Goal: Information Seeking & Learning: Learn about a topic

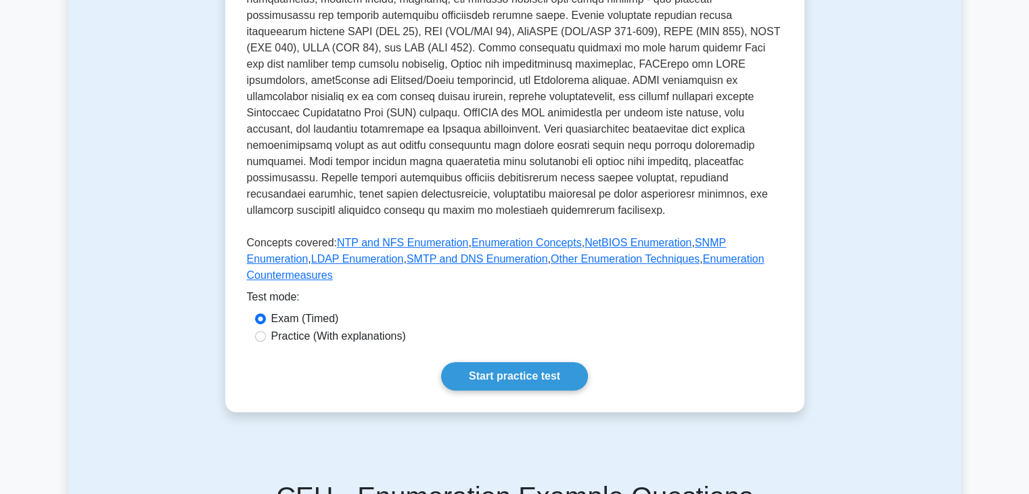
click at [355, 328] on label "Practice (With explanations)" at bounding box center [338, 336] width 135 height 16
click at [266, 331] on input "Practice (With explanations)" at bounding box center [260, 336] width 11 height 11
radio input "true"
click at [517, 362] on link "Start practice test" at bounding box center [514, 376] width 147 height 28
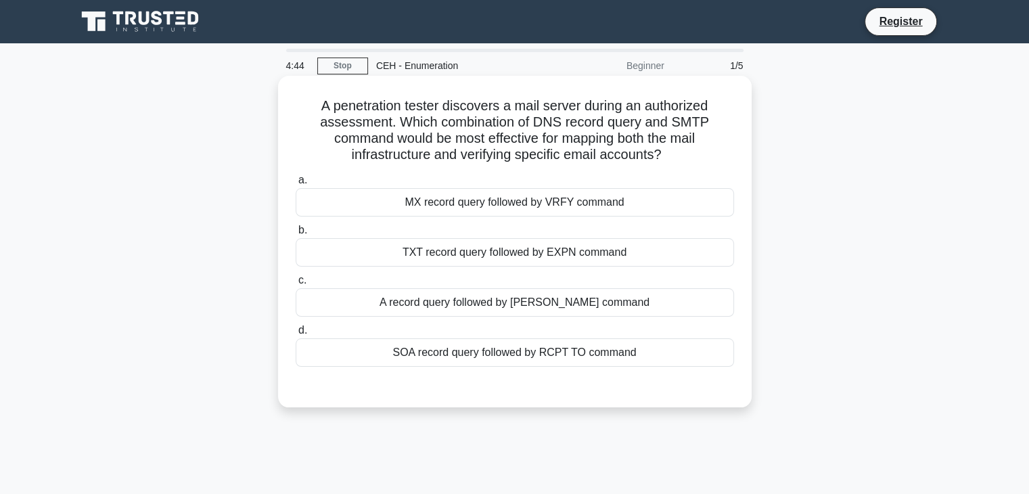
click at [607, 205] on div "MX record query followed by VRFY command" at bounding box center [515, 202] width 438 height 28
click at [296, 185] on input "a. MX record query followed by VRFY command" at bounding box center [296, 180] width 0 height 9
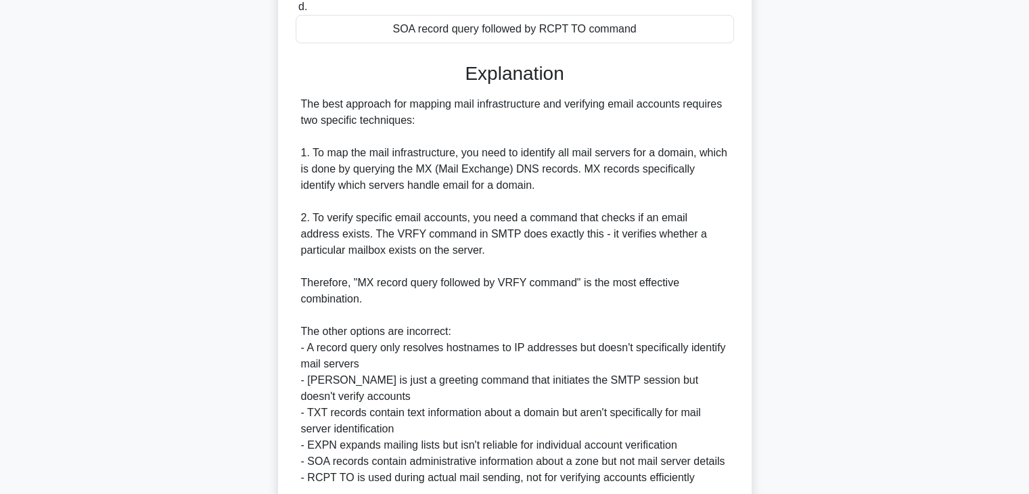
scroll to position [437, 0]
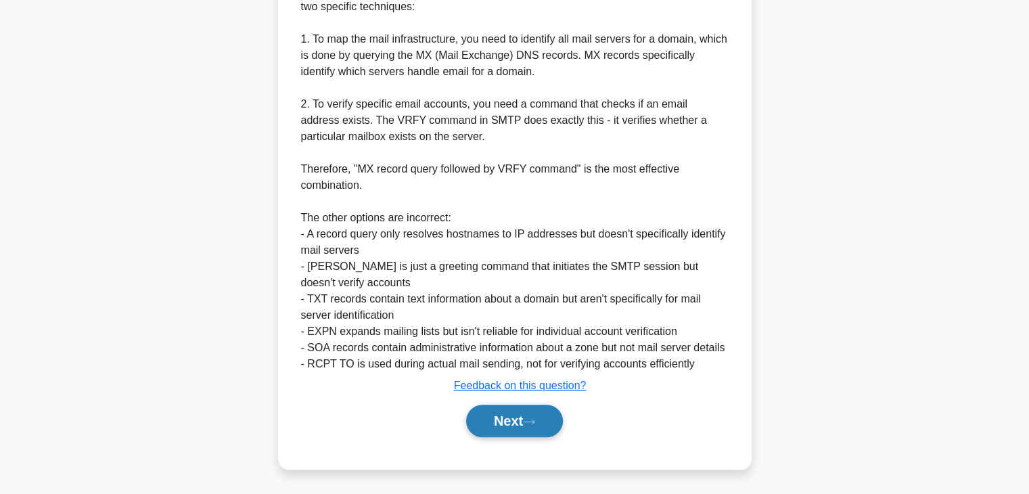
click at [518, 422] on button "Next" at bounding box center [514, 421] width 97 height 32
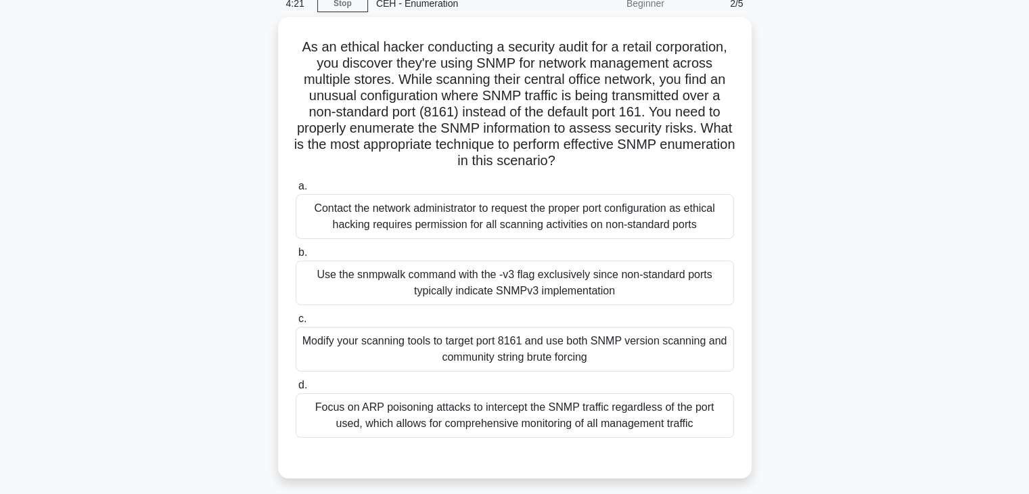
scroll to position [68, 0]
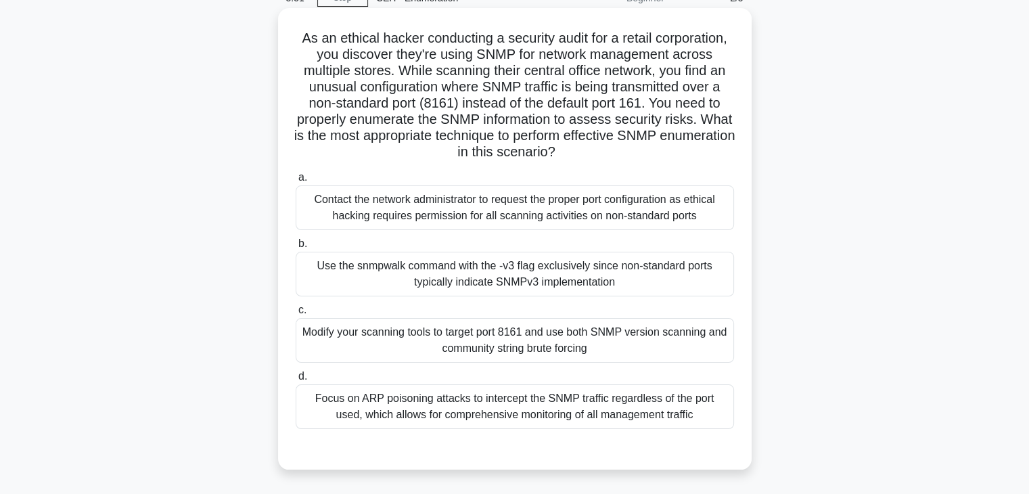
click at [584, 277] on div "Use the snmpwalk command with the -v3 flag exclusively since non-standard ports…" at bounding box center [515, 274] width 438 height 45
click at [296, 248] on input "b. Use the snmpwalk command with the -v3 flag exclusively since non-standard po…" at bounding box center [296, 244] width 0 height 9
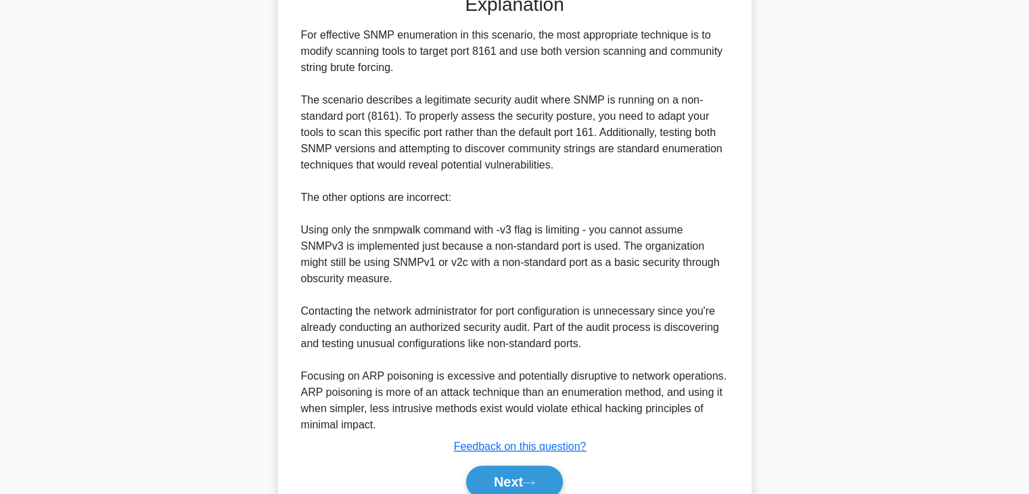
scroll to position [541, 0]
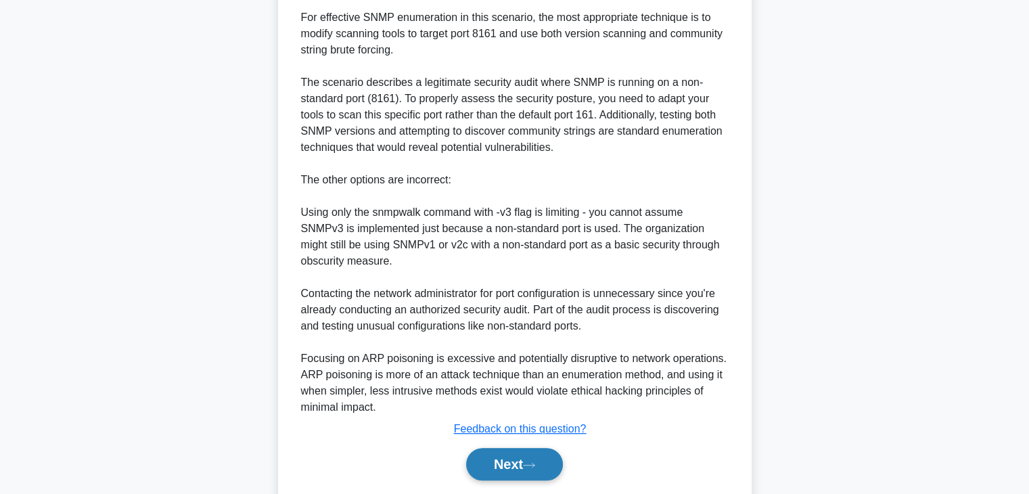
click at [517, 466] on button "Next" at bounding box center [514, 464] width 97 height 32
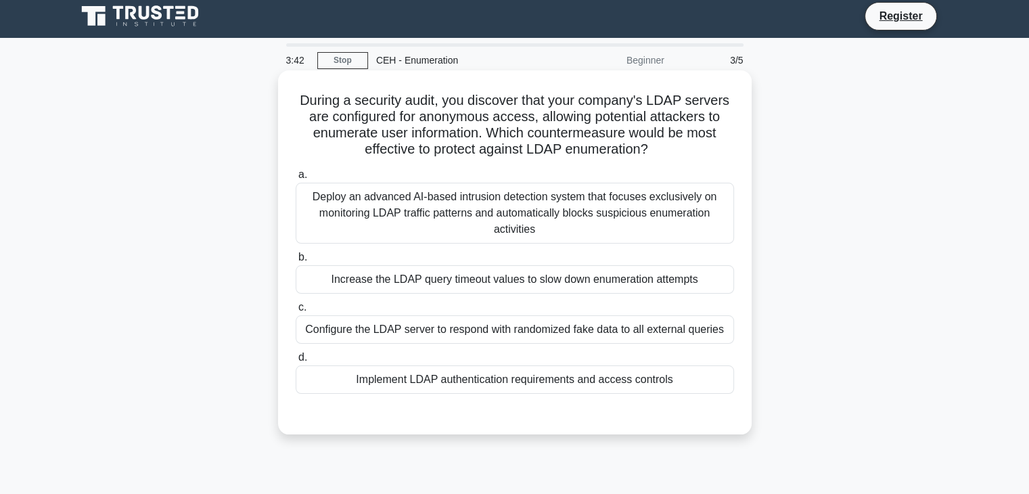
scroll to position [0, 0]
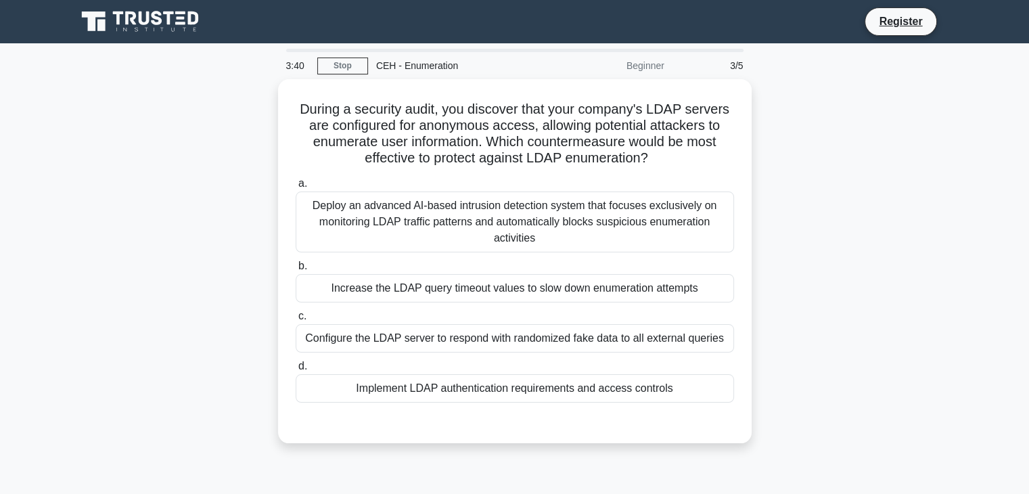
click at [769, 156] on div "During a security audit, you discover that your company's LDAP servers are conf…" at bounding box center [514, 269] width 893 height 380
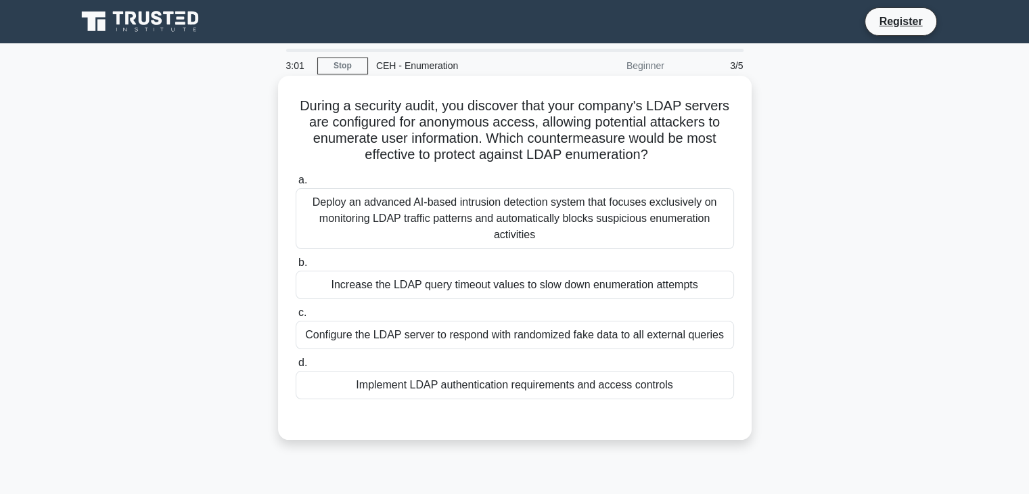
click at [658, 215] on div "Deploy an advanced AI-based intrusion detection system that focuses exclusively…" at bounding box center [515, 218] width 438 height 61
click at [296, 185] on input "a. Deploy an advanced AI-based intrusion detection system that focuses exclusiv…" at bounding box center [296, 180] width 0 height 9
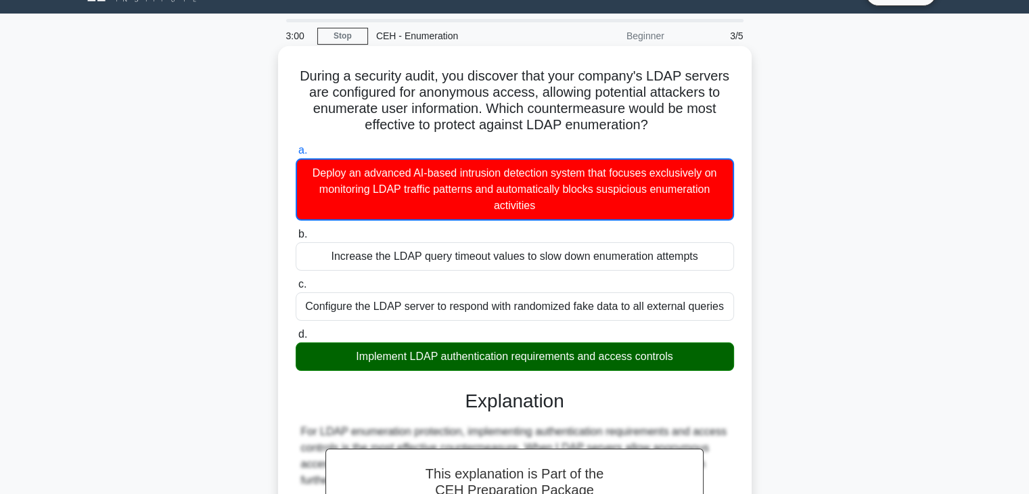
scroll to position [203, 0]
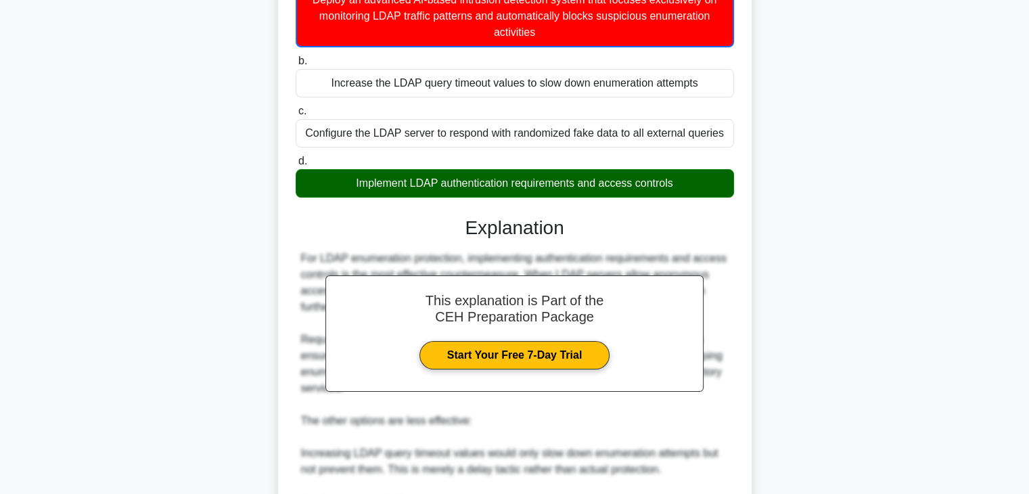
click at [476, 193] on div "Implement LDAP authentication requirements and access controls" at bounding box center [515, 183] width 438 height 28
click at [296, 166] on input "d. Implement LDAP authentication requirements and access controls" at bounding box center [296, 161] width 0 height 9
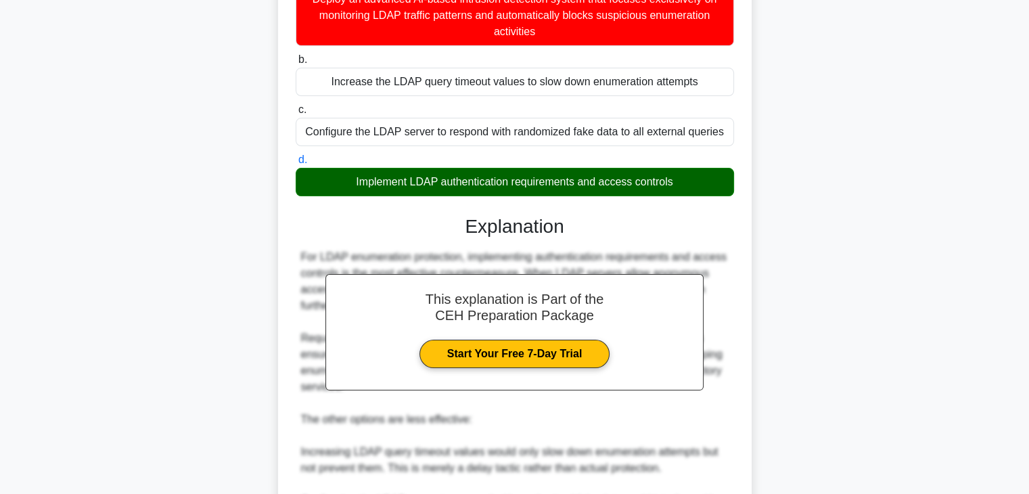
scroll to position [202, 0]
